Goal: Navigation & Orientation: Understand site structure

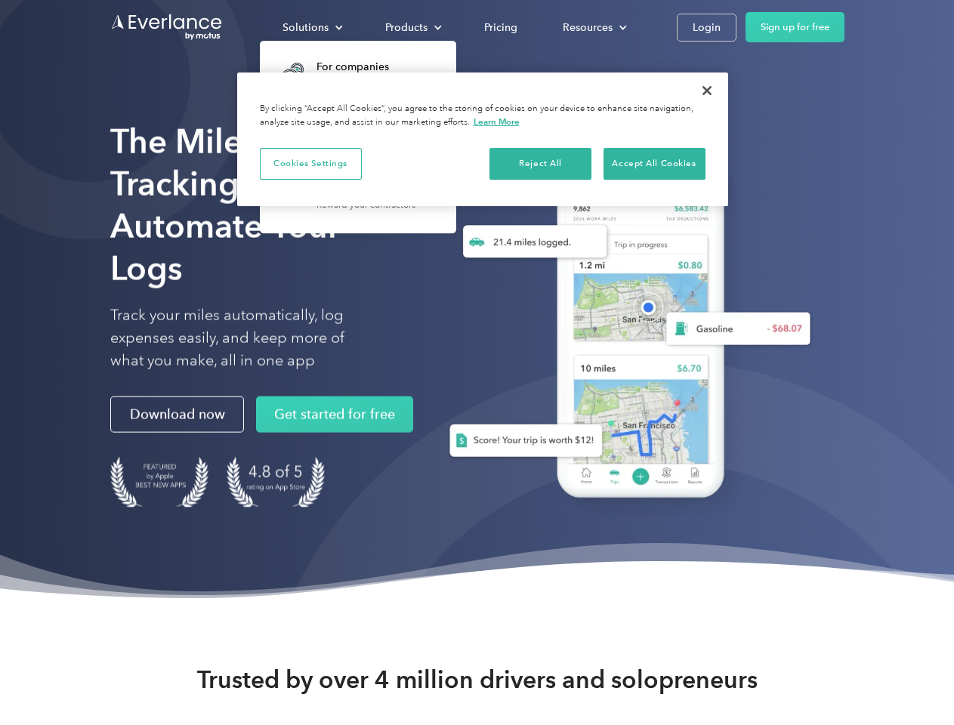
click at [312, 27] on div "Solutions" at bounding box center [305, 27] width 46 height 19
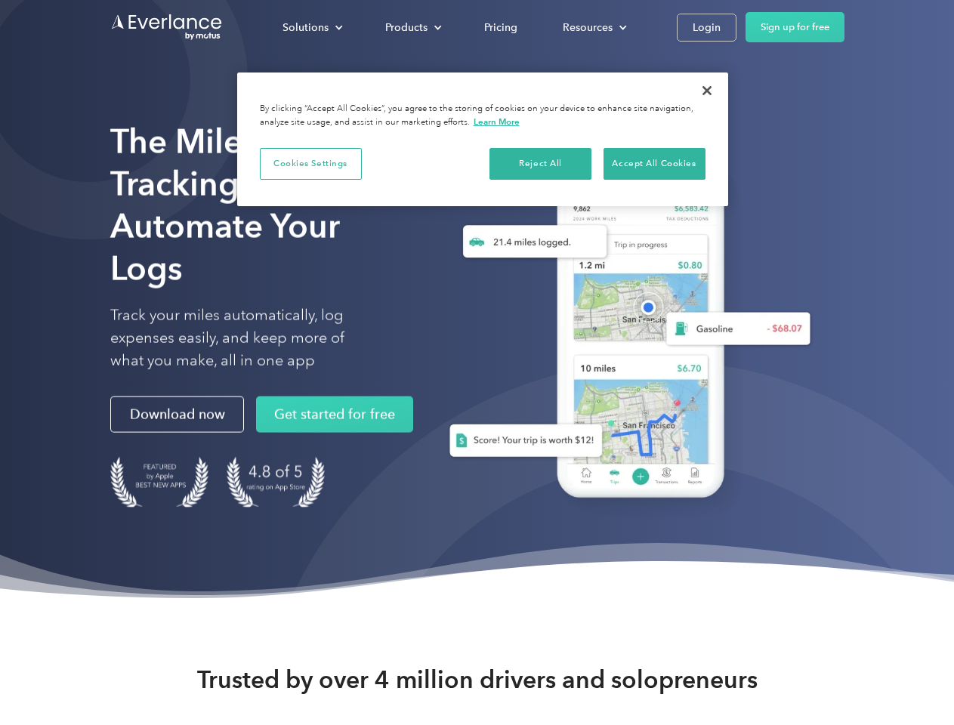
click at [412, 27] on div "Products" at bounding box center [406, 27] width 42 height 19
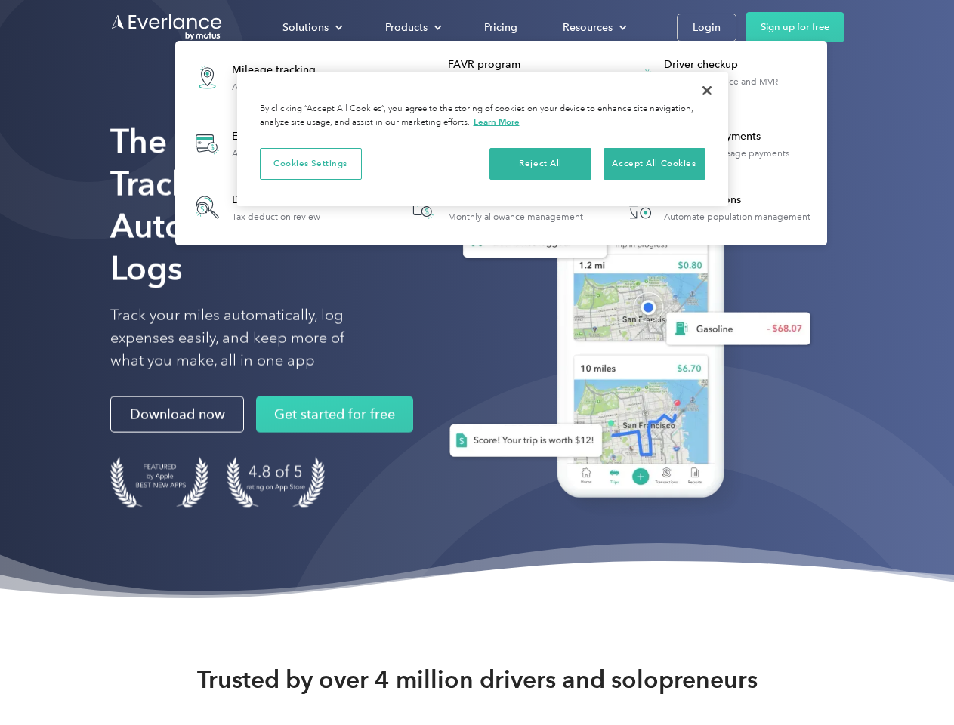
click at [593, 27] on div "Resources" at bounding box center [588, 27] width 50 height 19
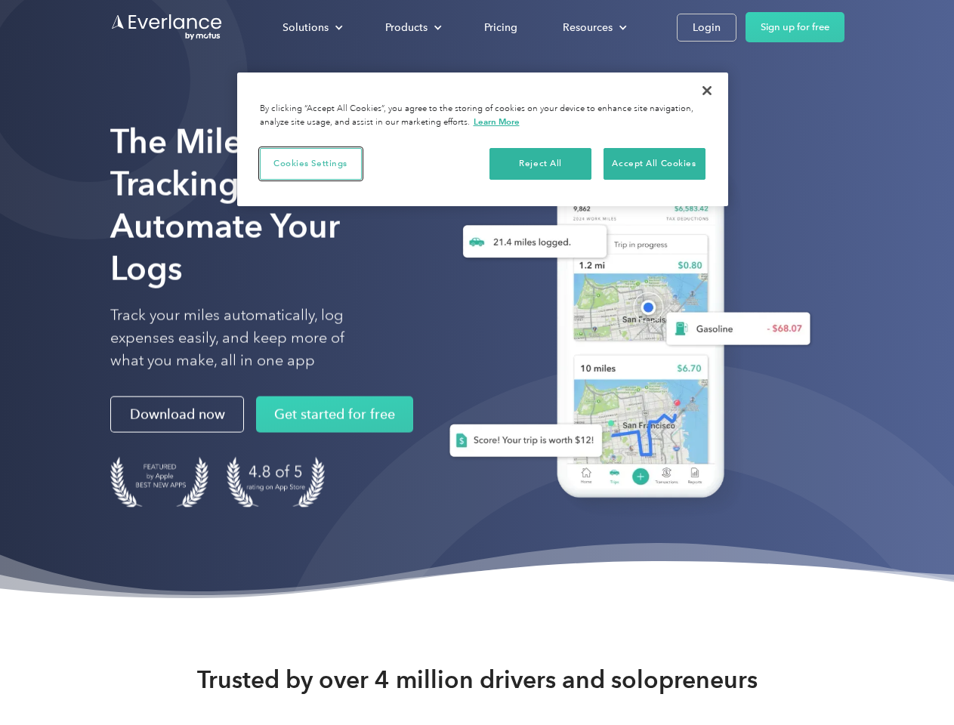
click at [310, 163] on button "Cookies Settings" at bounding box center [311, 164] width 102 height 32
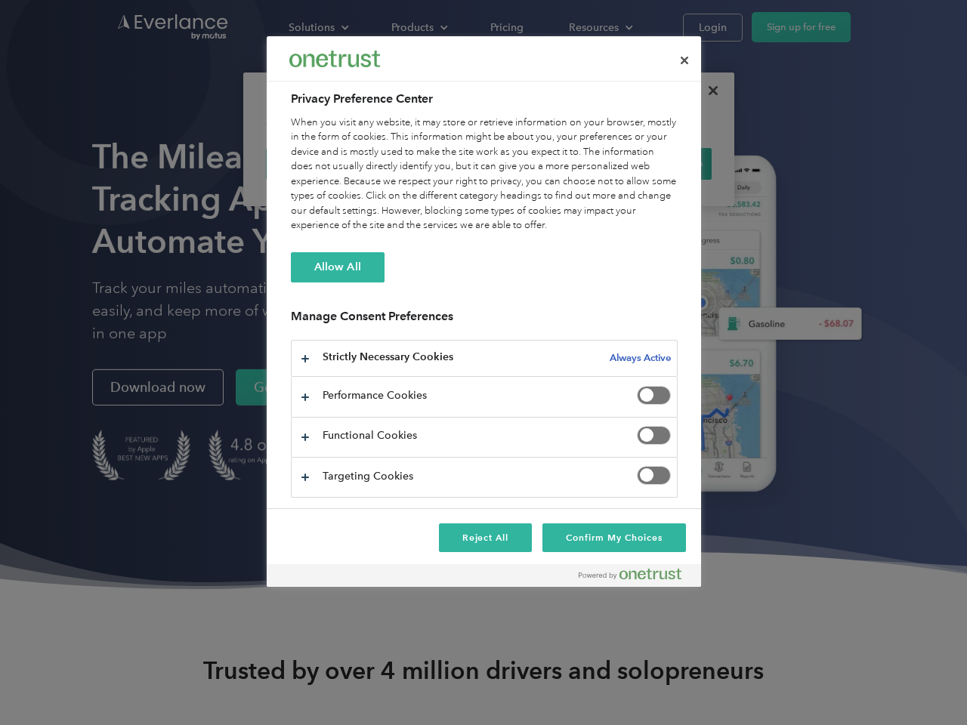
click at [541, 163] on div "When you visit any website, it may store or retrieve information on your browse…" at bounding box center [484, 175] width 387 height 118
click at [654, 163] on div "When you visit any website, it may store or retrieve information on your browse…" at bounding box center [484, 175] width 387 height 118
click at [707, 91] on div at bounding box center [483, 362] width 967 height 725
